Goal: Find specific page/section: Find specific page/section

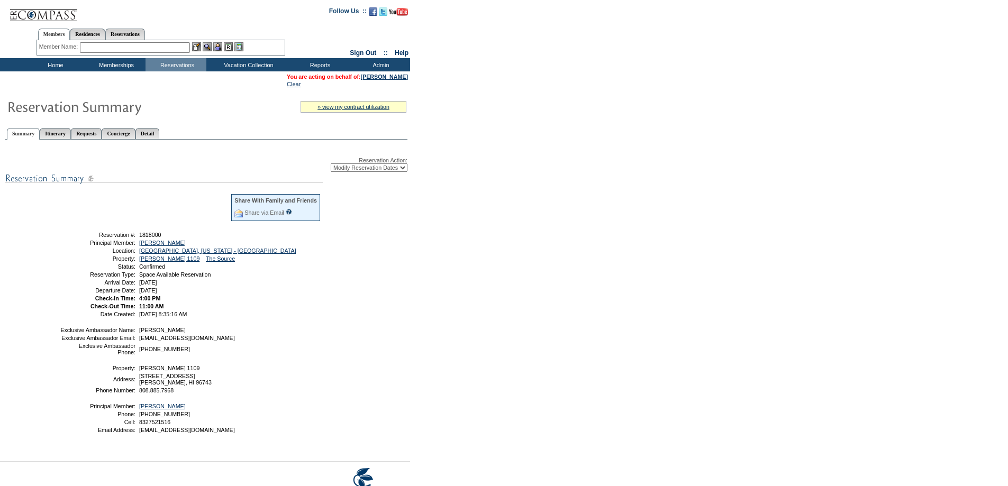
select select "ChangeDates"
click at [259, 75] on td "Residence Collection" at bounding box center [250, 79] width 83 height 11
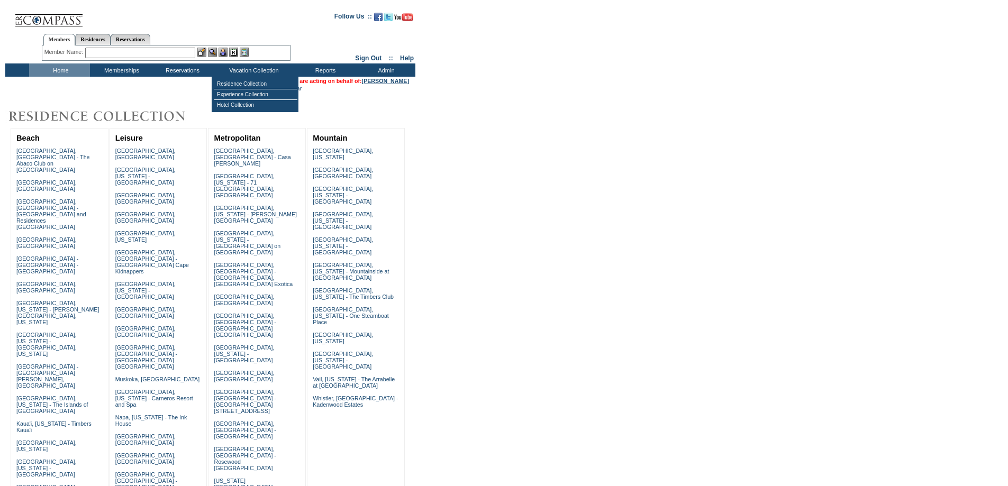
click at [388, 82] on link "[PERSON_NAME]" at bounding box center [385, 81] width 47 height 6
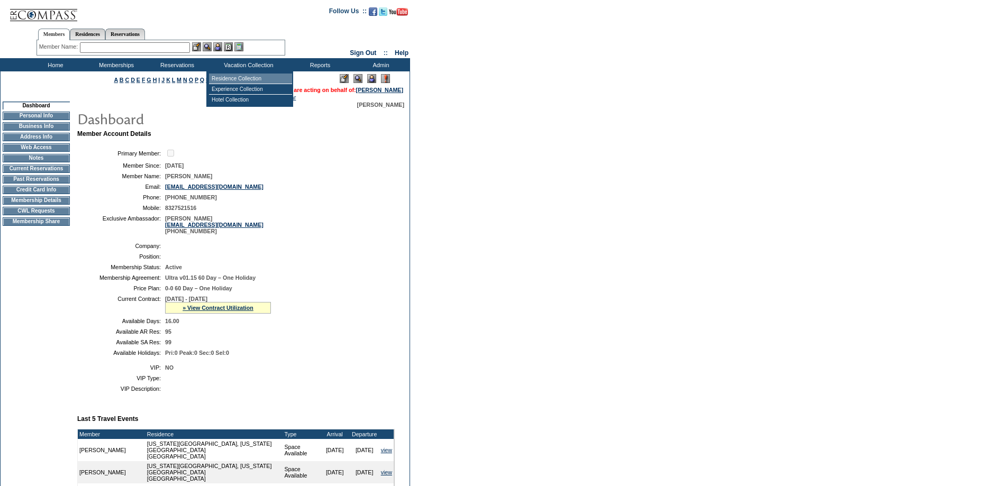
click at [248, 80] on td "Residence Collection" at bounding box center [250, 79] width 83 height 11
